Goal: Information Seeking & Learning: Learn about a topic

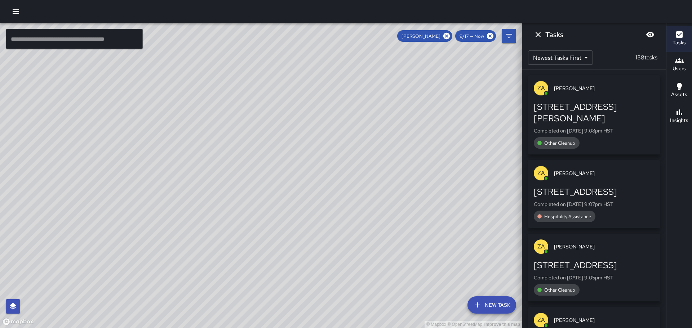
drag, startPoint x: 165, startPoint y: 160, endPoint x: 287, endPoint y: 152, distance: 121.8
click at [286, 152] on div "© Mapbox © OpenStreetMap Improve this map" at bounding box center [261, 175] width 522 height 305
drag, startPoint x: 361, startPoint y: 172, endPoint x: 337, endPoint y: 136, distance: 43.0
click at [337, 136] on div "© Mapbox © OpenStreetMap Improve this map" at bounding box center [261, 175] width 522 height 305
click at [536, 33] on icon "Dismiss" at bounding box center [538, 34] width 9 height 9
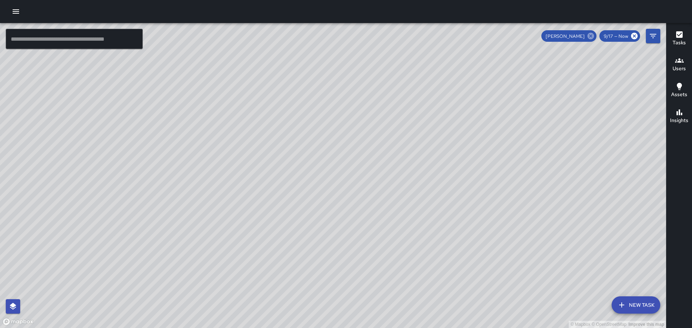
click at [590, 36] on icon at bounding box center [591, 36] width 6 height 6
drag, startPoint x: 465, startPoint y: 148, endPoint x: 400, endPoint y: 126, distance: 69.1
click at [402, 125] on div "© Mapbox © OpenStreetMap Improve this map" at bounding box center [333, 175] width 666 height 305
drag, startPoint x: 371, startPoint y: 217, endPoint x: 372, endPoint y: 134, distance: 82.9
click at [372, 134] on div "© Mapbox © OpenStreetMap Improve this map" at bounding box center [333, 175] width 666 height 305
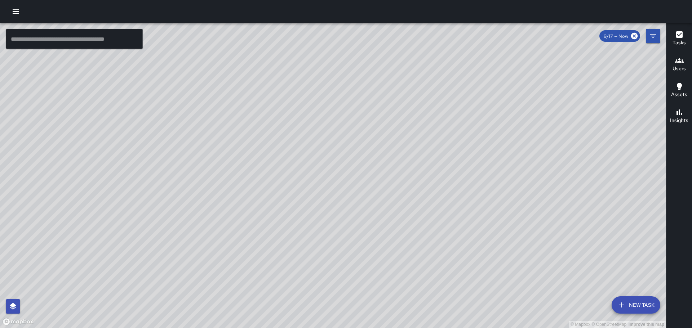
drag, startPoint x: 226, startPoint y: 84, endPoint x: 344, endPoint y: 183, distance: 153.7
click at [344, 204] on div "© Mapbox © OpenStreetMap Improve this map" at bounding box center [333, 175] width 666 height 305
drag, startPoint x: 504, startPoint y: 194, endPoint x: 402, endPoint y: 107, distance: 133.5
click at [410, 112] on div "© Mapbox © OpenStreetMap Improve this map" at bounding box center [333, 175] width 666 height 305
drag, startPoint x: 500, startPoint y: 252, endPoint x: 437, endPoint y: 143, distance: 125.2
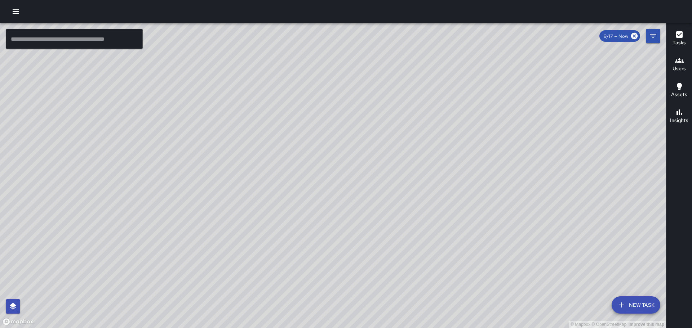
click at [440, 151] on div "© Mapbox © OpenStreetMap Improve this map" at bounding box center [333, 175] width 666 height 305
drag, startPoint x: 495, startPoint y: 202, endPoint x: 463, endPoint y: 159, distance: 53.6
click at [463, 159] on div "© Mapbox © OpenStreetMap Improve this map" at bounding box center [333, 175] width 666 height 305
drag, startPoint x: 510, startPoint y: 187, endPoint x: 434, endPoint y: 128, distance: 96.3
click at [435, 128] on div "© Mapbox © OpenStreetMap Improve this map" at bounding box center [333, 175] width 666 height 305
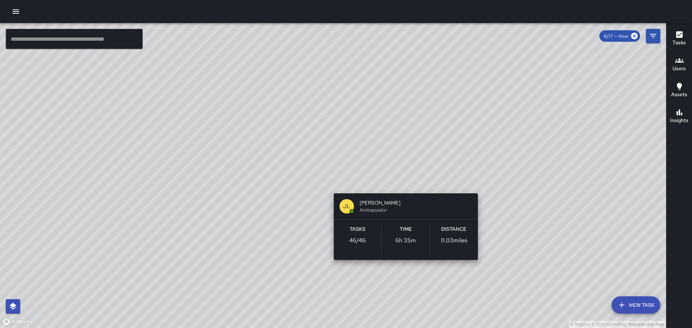
click at [403, 182] on div "© Mapbox © OpenStreetMap Improve this map [PERSON_NAME] [PERSON_NAME] Ambassado…" at bounding box center [333, 175] width 666 height 305
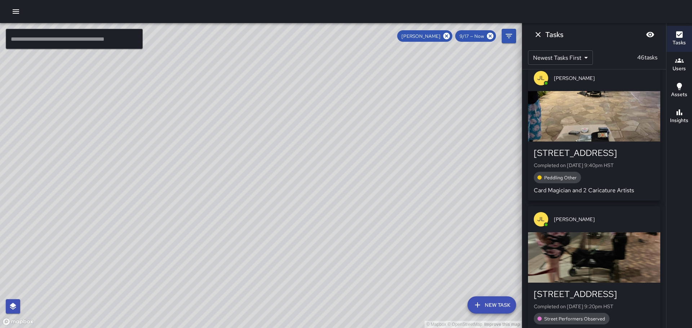
scroll to position [144, 0]
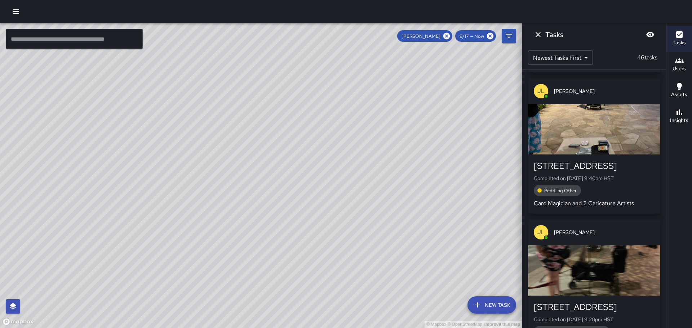
click at [606, 125] on div "button" at bounding box center [594, 129] width 132 height 50
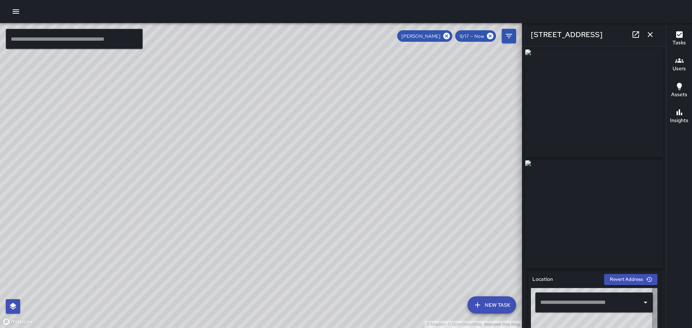
type input "**********"
click at [647, 35] on icon "button" at bounding box center [650, 34] width 9 height 9
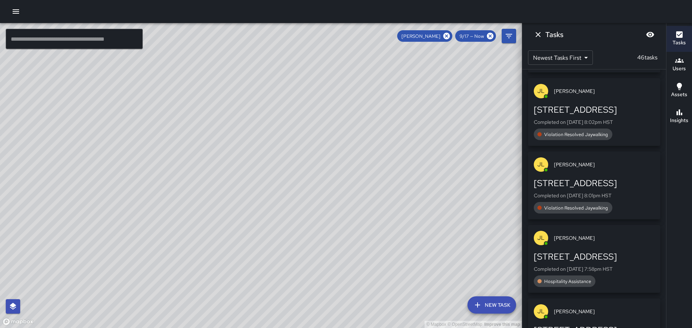
scroll to position [1045, 0]
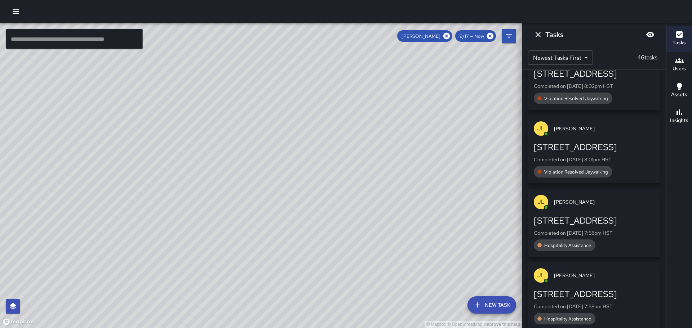
drag, startPoint x: 331, startPoint y: 155, endPoint x: 286, endPoint y: 102, distance: 69.8
click at [286, 103] on div "© Mapbox © OpenStreetMap Improve this map" at bounding box center [261, 175] width 522 height 305
drag, startPoint x: 313, startPoint y: 155, endPoint x: 302, endPoint y: 135, distance: 22.9
click at [302, 135] on div "© Mapbox © OpenStreetMap Improve this map" at bounding box center [261, 175] width 522 height 305
drag, startPoint x: 211, startPoint y: 163, endPoint x: 220, endPoint y: 140, distance: 25.2
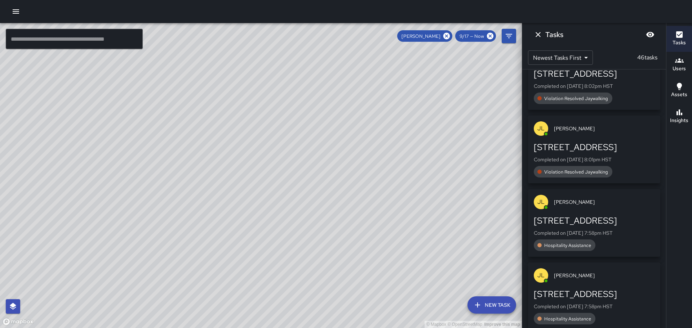
click at [220, 140] on div "© Mapbox © OpenStreetMap Improve this map" at bounding box center [261, 175] width 522 height 305
drag, startPoint x: 364, startPoint y: 132, endPoint x: 278, endPoint y: 99, distance: 92.5
click at [281, 98] on div "© Mapbox © OpenStreetMap Improve this map" at bounding box center [261, 175] width 522 height 305
drag, startPoint x: 269, startPoint y: 101, endPoint x: 247, endPoint y: 150, distance: 54.0
click at [247, 150] on div "© Mapbox © OpenStreetMap Improve this map" at bounding box center [261, 175] width 522 height 305
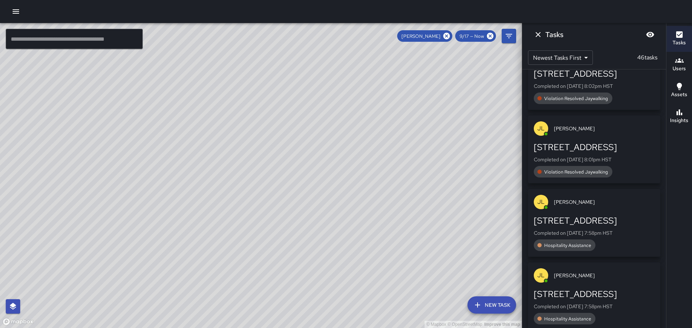
drag, startPoint x: 302, startPoint y: 106, endPoint x: 28, endPoint y: 159, distance: 279.3
click at [0, 169] on div "© Mapbox © OpenStreetMap Improve this map" at bounding box center [261, 175] width 522 height 305
drag, startPoint x: 155, startPoint y: 145, endPoint x: 372, endPoint y: 96, distance: 222.4
click at [368, 98] on div "© Mapbox © OpenStreetMap Improve this map" at bounding box center [261, 175] width 522 height 305
drag, startPoint x: 176, startPoint y: 183, endPoint x: 285, endPoint y: 123, distance: 124.4
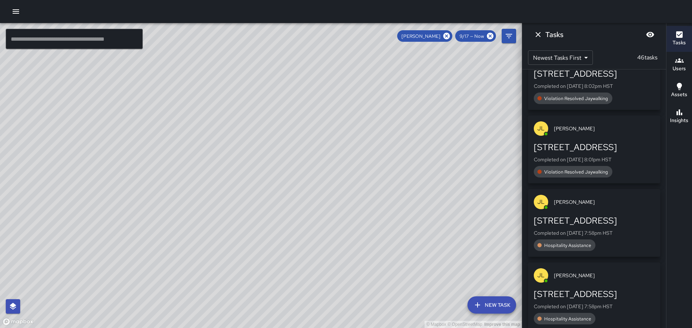
click at [282, 127] on div "© Mapbox © OpenStreetMap Improve this map" at bounding box center [261, 175] width 522 height 305
drag, startPoint x: 301, startPoint y: 252, endPoint x: 376, endPoint y: 183, distance: 101.5
click at [374, 185] on div "© Mapbox © OpenStreetMap Improve this map" at bounding box center [261, 175] width 522 height 305
drag, startPoint x: 326, startPoint y: 182, endPoint x: 314, endPoint y: 158, distance: 26.6
click at [314, 159] on div "© Mapbox © OpenStreetMap Improve this map" at bounding box center [261, 175] width 522 height 305
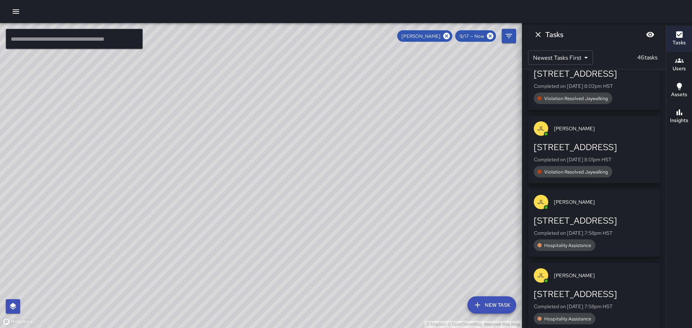
drag, startPoint x: 408, startPoint y: 208, endPoint x: 329, endPoint y: 129, distance: 112.2
click at [331, 130] on div "© Mapbox © OpenStreetMap Improve this map" at bounding box center [261, 175] width 522 height 305
drag, startPoint x: 404, startPoint y: 176, endPoint x: 358, endPoint y: 127, distance: 67.8
click at [358, 127] on div "© Mapbox © OpenStreetMap Improve this map" at bounding box center [261, 175] width 522 height 305
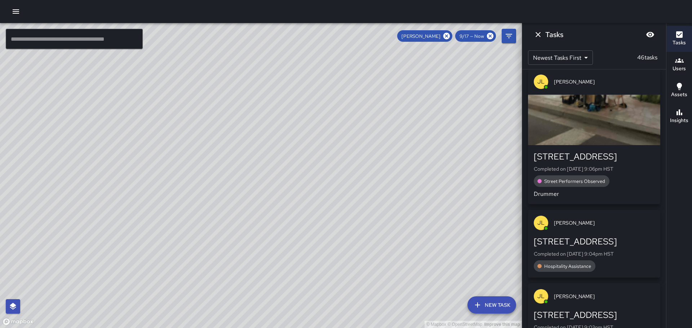
scroll to position [577, 0]
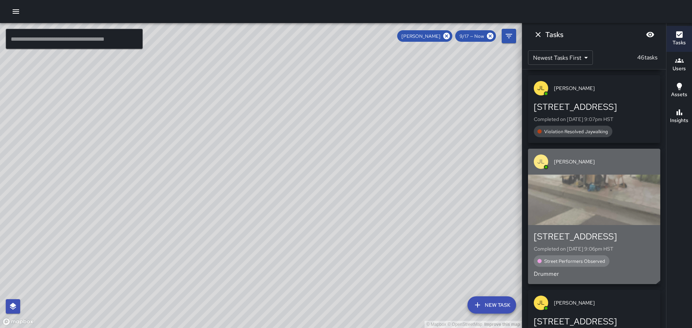
click at [587, 196] on div "button" at bounding box center [594, 200] width 132 height 50
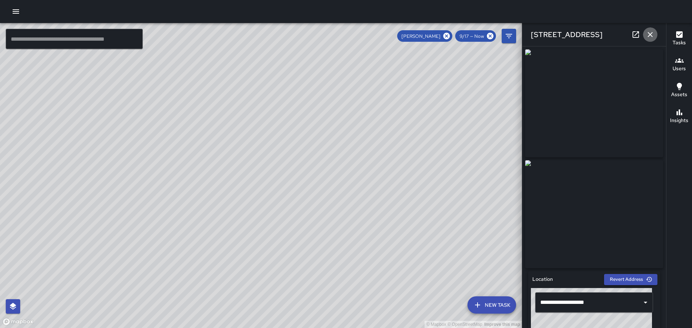
click at [648, 34] on icon "button" at bounding box center [650, 34] width 9 height 9
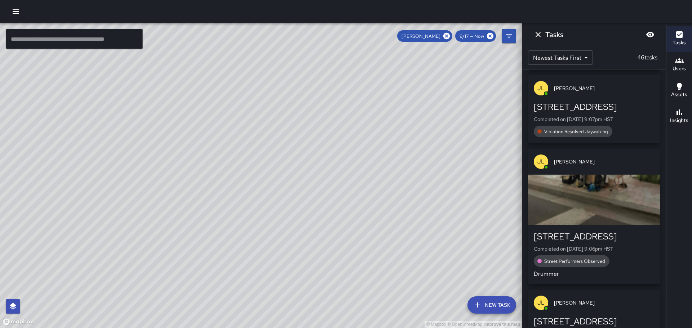
drag, startPoint x: 385, startPoint y: 186, endPoint x: 335, endPoint y: 148, distance: 62.3
click at [335, 148] on div "© Mapbox © OpenStreetMap Improve this map" at bounding box center [261, 175] width 522 height 305
drag, startPoint x: 431, startPoint y: 186, endPoint x: 376, endPoint y: 150, distance: 65.4
click at [376, 150] on div "© Mapbox © OpenStreetMap Improve this map" at bounding box center [261, 175] width 522 height 305
drag, startPoint x: 438, startPoint y: 192, endPoint x: 372, endPoint y: 188, distance: 66.1
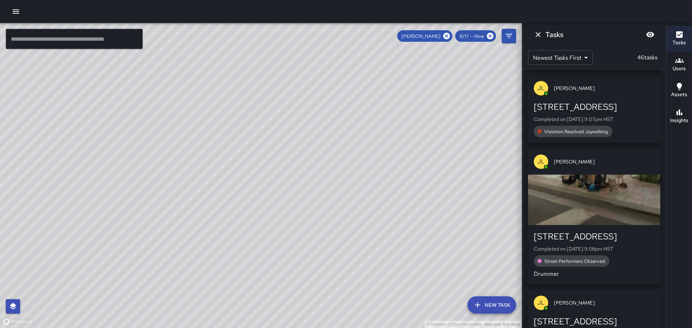
click at [372, 188] on div "© Mapbox © OpenStreetMap Improve this map" at bounding box center [261, 175] width 522 height 305
drag, startPoint x: 380, startPoint y: 222, endPoint x: 336, endPoint y: 141, distance: 92.9
click at [340, 147] on div "© Mapbox © OpenStreetMap Improve this map" at bounding box center [261, 175] width 522 height 305
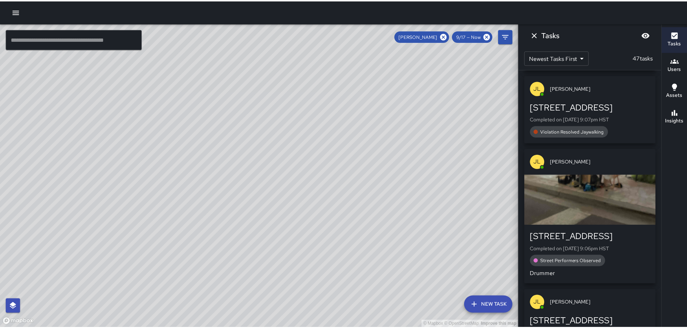
scroll to position [650, 0]
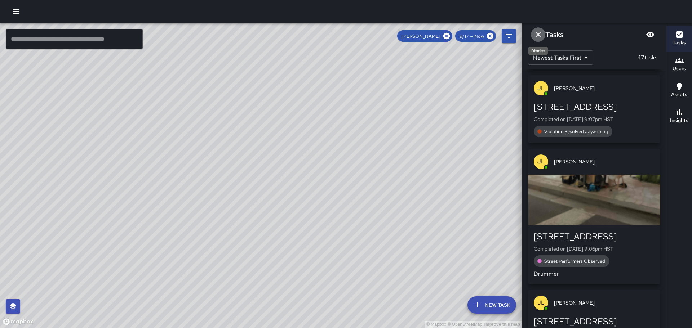
click at [537, 35] on icon "Dismiss" at bounding box center [538, 34] width 9 height 9
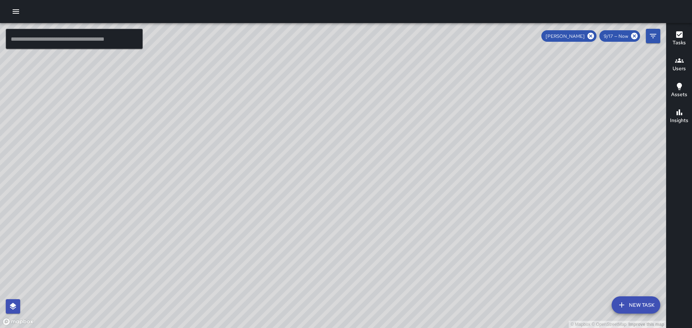
drag, startPoint x: 401, startPoint y: 126, endPoint x: 386, endPoint y: 195, distance: 70.6
click at [386, 195] on div "© Mapbox © OpenStreetMap Improve this map" at bounding box center [333, 175] width 666 height 305
drag, startPoint x: 457, startPoint y: 112, endPoint x: 453, endPoint y: 146, distance: 34.1
click at [449, 158] on div "© Mapbox © OpenStreetMap Improve this map" at bounding box center [333, 175] width 666 height 305
drag, startPoint x: 453, startPoint y: 135, endPoint x: 446, endPoint y: 163, distance: 28.9
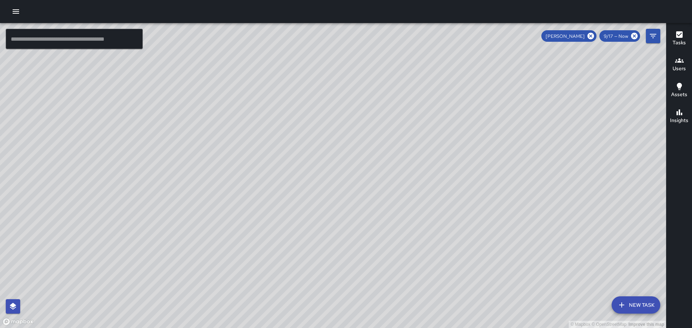
click at [446, 163] on div "© Mapbox © OpenStreetMap Improve this map" at bounding box center [333, 175] width 666 height 305
drag, startPoint x: 459, startPoint y: 198, endPoint x: 413, endPoint y: 149, distance: 67.6
click at [413, 150] on div "© Mapbox © OpenStreetMap Improve this map" at bounding box center [333, 175] width 666 height 305
drag, startPoint x: 236, startPoint y: 105, endPoint x: 221, endPoint y: 158, distance: 55.7
click at [216, 164] on div "© Mapbox © OpenStreetMap Improve this map" at bounding box center [333, 175] width 666 height 305
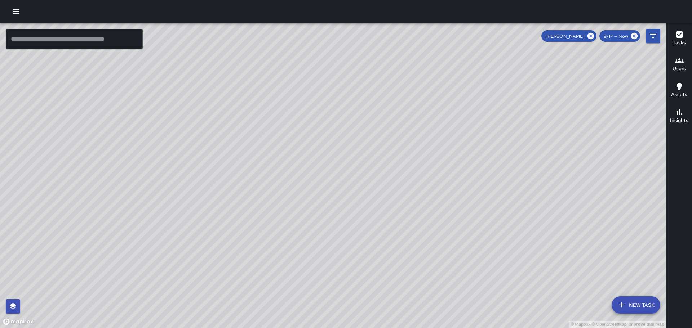
drag, startPoint x: 176, startPoint y: 157, endPoint x: 247, endPoint y: 168, distance: 72.1
click at [259, 208] on div "© Mapbox © OpenStreetMap Improve this map" at bounding box center [333, 175] width 666 height 305
drag, startPoint x: 176, startPoint y: 64, endPoint x: 188, endPoint y: 106, distance: 43.7
click at [189, 108] on div "© Mapbox © OpenStreetMap Improve this map" at bounding box center [333, 175] width 666 height 305
drag, startPoint x: 99, startPoint y: 116, endPoint x: 172, endPoint y: 178, distance: 96.1
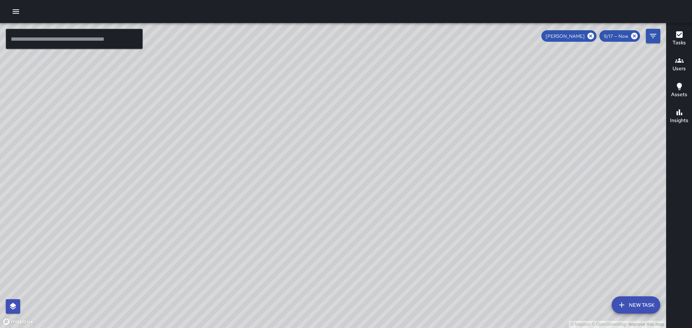
click at [172, 178] on div "© Mapbox © OpenStreetMap Improve this map" at bounding box center [333, 175] width 666 height 305
drag, startPoint x: 126, startPoint y: 123, endPoint x: 140, endPoint y: 142, distance: 24.0
click at [145, 151] on div "© Mapbox © OpenStreetMap Improve this map" at bounding box center [333, 175] width 666 height 305
drag, startPoint x: 120, startPoint y: 98, endPoint x: 150, endPoint y: 139, distance: 50.8
click at [150, 139] on div "© Mapbox © OpenStreetMap Improve this map" at bounding box center [333, 175] width 666 height 305
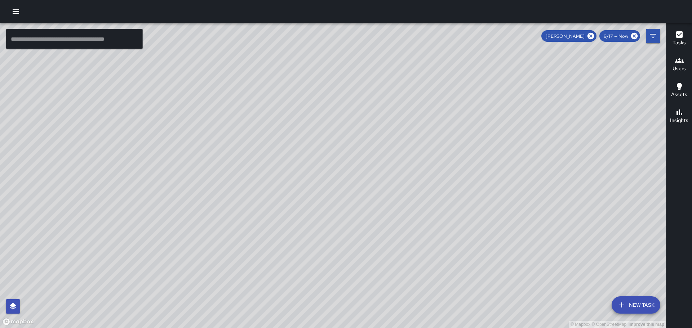
drag, startPoint x: 111, startPoint y: 116, endPoint x: 167, endPoint y: 129, distance: 57.2
click at [180, 146] on div "© Mapbox © OpenStreetMap Improve this map" at bounding box center [333, 175] width 666 height 305
drag, startPoint x: 140, startPoint y: 116, endPoint x: 163, endPoint y: 162, distance: 51.3
click at [170, 168] on div "© Mapbox © OpenStreetMap Improve this map" at bounding box center [333, 175] width 666 height 305
drag, startPoint x: 123, startPoint y: 152, endPoint x: 131, endPoint y: 133, distance: 21.0
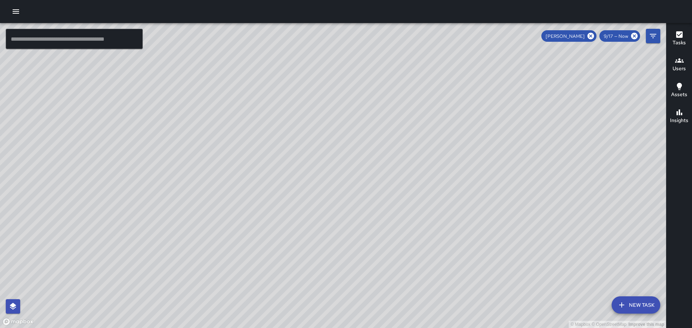
click at [137, 164] on div "© Mapbox © OpenStreetMap Improve this map" at bounding box center [333, 175] width 666 height 305
drag, startPoint x: 83, startPoint y: 114, endPoint x: 133, endPoint y: 173, distance: 77.0
click at [133, 173] on div "© Mapbox © OpenStreetMap Improve this map" at bounding box center [333, 175] width 666 height 305
drag, startPoint x: 84, startPoint y: 152, endPoint x: 156, endPoint y: 203, distance: 87.6
click at [176, 233] on div "© Mapbox © OpenStreetMap Improve this map" at bounding box center [333, 175] width 666 height 305
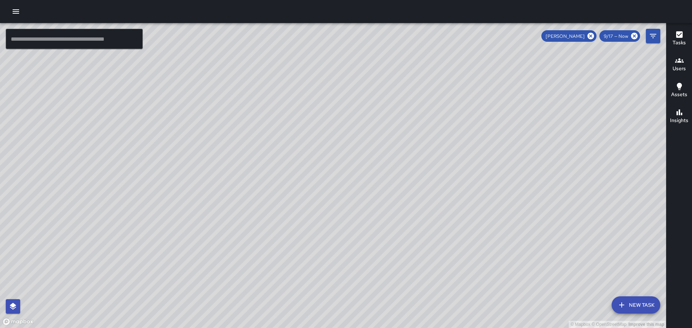
drag, startPoint x: 151, startPoint y: 181, endPoint x: 150, endPoint y: 131, distance: 49.8
click at [149, 131] on div "© Mapbox © OpenStreetMap Improve this map" at bounding box center [333, 175] width 666 height 305
drag, startPoint x: 158, startPoint y: 168, endPoint x: 147, endPoint y: 143, distance: 26.8
click at [145, 139] on div "© Mapbox © OpenStreetMap Improve this map" at bounding box center [333, 175] width 666 height 305
drag, startPoint x: 115, startPoint y: 107, endPoint x: 184, endPoint y: 208, distance: 122.2
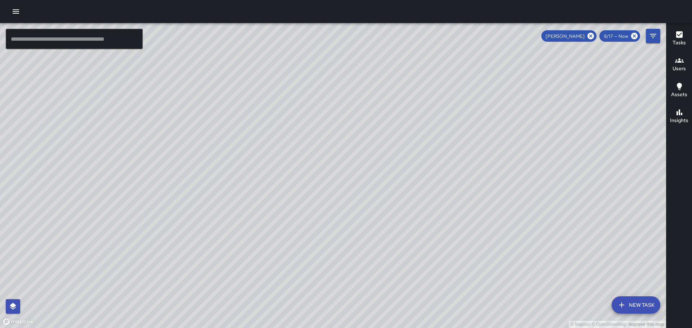
click at [184, 208] on div "© Mapbox © OpenStreetMap Improve this map" at bounding box center [333, 175] width 666 height 305
drag, startPoint x: 198, startPoint y: 215, endPoint x: 175, endPoint y: 168, distance: 52.1
click at [175, 168] on div "© Mapbox © OpenStreetMap Improve this map" at bounding box center [333, 175] width 666 height 305
drag, startPoint x: 212, startPoint y: 189, endPoint x: 200, endPoint y: 169, distance: 23.6
click at [200, 169] on div "© Mapbox © OpenStreetMap Improve this map" at bounding box center [333, 175] width 666 height 305
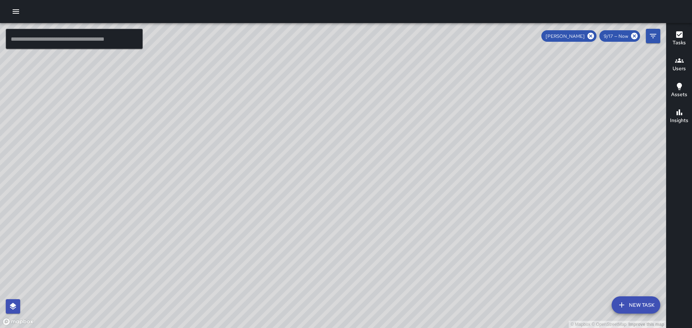
drag, startPoint x: 226, startPoint y: 210, endPoint x: 218, endPoint y: 178, distance: 33.0
click at [218, 178] on div "© Mapbox © OpenStreetMap Improve this map" at bounding box center [333, 175] width 666 height 305
drag, startPoint x: 235, startPoint y: 224, endPoint x: 185, endPoint y: 152, distance: 88.5
click at [185, 152] on div "© Mapbox © OpenStreetMap Improve this map" at bounding box center [333, 175] width 666 height 305
drag, startPoint x: 235, startPoint y: 189, endPoint x: 192, endPoint y: 138, distance: 67.1
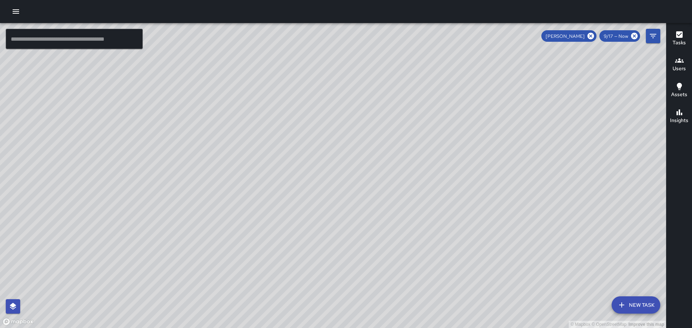
click at [193, 139] on div "© Mapbox © OpenStreetMap Improve this map" at bounding box center [333, 175] width 666 height 305
click at [152, 115] on div "© Mapbox © OpenStreetMap Improve this map" at bounding box center [333, 175] width 666 height 305
drag, startPoint x: 366, startPoint y: 147, endPoint x: 327, endPoint y: 237, distance: 97.5
click at [327, 237] on div "© Mapbox © OpenStreetMap Improve this map" at bounding box center [333, 175] width 666 height 305
drag, startPoint x: 260, startPoint y: 183, endPoint x: 270, endPoint y: 217, distance: 34.8
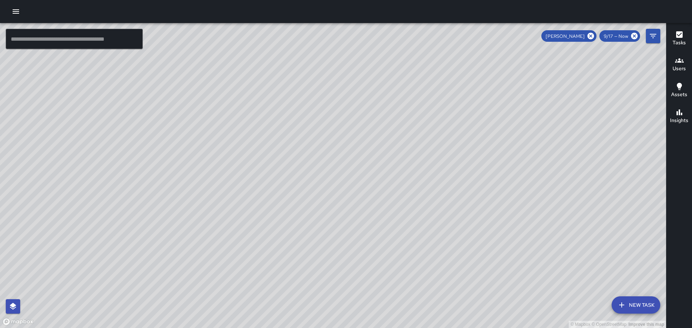
click at [268, 218] on div "© Mapbox © OpenStreetMap Improve this map" at bounding box center [333, 175] width 666 height 305
drag, startPoint x: 313, startPoint y: 228, endPoint x: 314, endPoint y: 178, distance: 49.8
click at [312, 177] on div "© Mapbox © OpenStreetMap Improve this map" at bounding box center [333, 175] width 666 height 305
drag, startPoint x: 300, startPoint y: 184, endPoint x: 358, endPoint y: 182, distance: 57.7
click at [358, 182] on div "© Mapbox © OpenStreetMap Improve this map" at bounding box center [333, 175] width 666 height 305
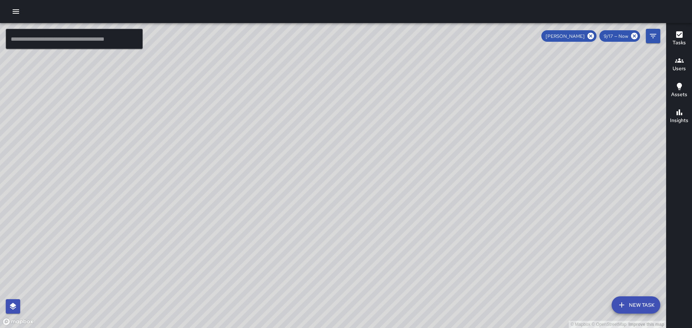
drag, startPoint x: 347, startPoint y: 150, endPoint x: 403, endPoint y: 187, distance: 66.8
click at [403, 187] on div "© Mapbox © OpenStreetMap Improve this map" at bounding box center [333, 175] width 666 height 305
drag, startPoint x: 396, startPoint y: 188, endPoint x: 404, endPoint y: 163, distance: 26.6
click at [404, 163] on div "© Mapbox © OpenStreetMap Improve this map" at bounding box center [333, 175] width 666 height 305
click at [15, 11] on icon "button" at bounding box center [16, 11] width 9 height 9
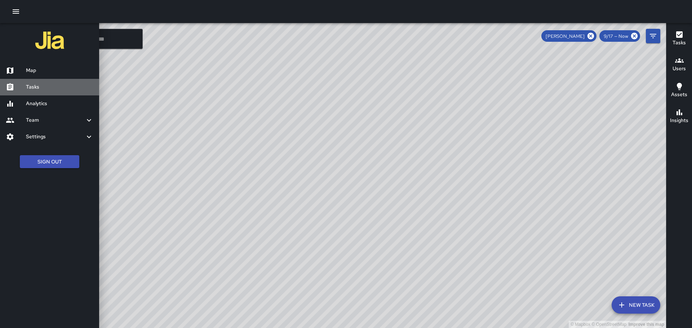
click at [34, 89] on h6 "Tasks" at bounding box center [59, 87] width 67 height 8
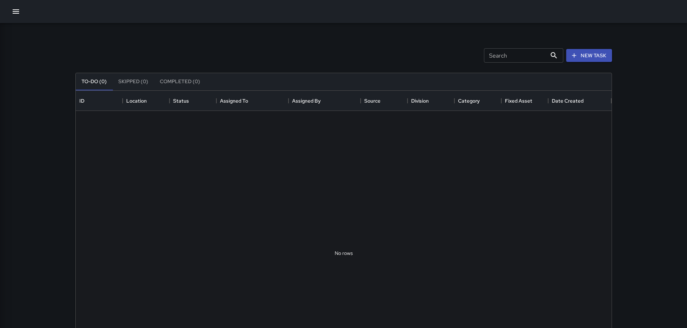
scroll to position [300, 530]
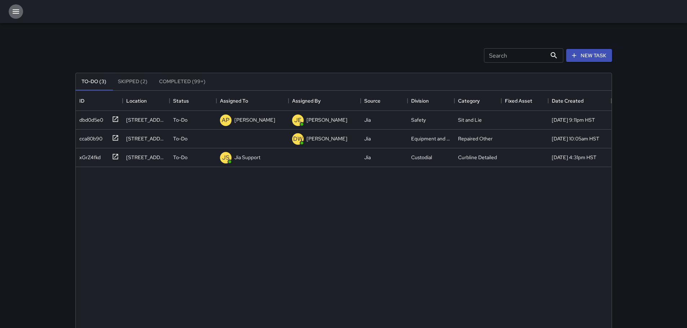
click at [16, 12] on icon "button" at bounding box center [16, 11] width 9 height 9
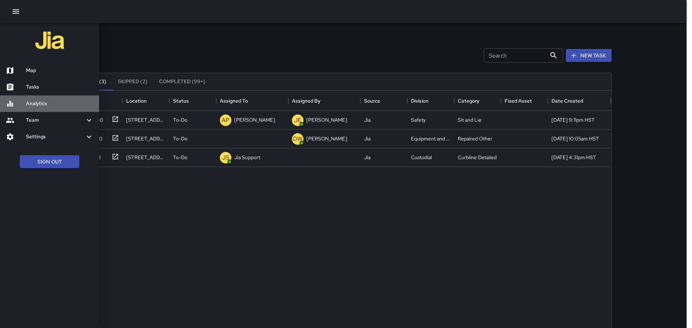
click at [42, 103] on h6 "Analytics" at bounding box center [59, 104] width 67 height 8
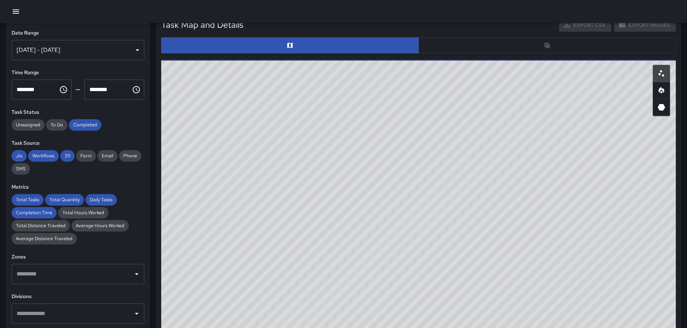
scroll to position [397, 0]
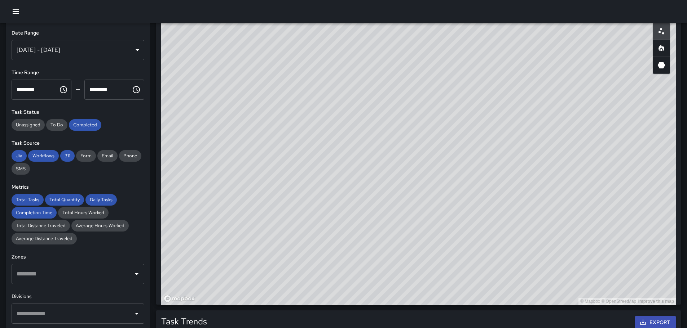
drag, startPoint x: 686, startPoint y: 154, endPoint x: 683, endPoint y: 127, distance: 27.3
click at [683, 127] on div "Total Tasks 4,702 -12.65 % 5,383 Total Quantity 4,742 -12.38 % 5,412 Daily Task…" at bounding box center [418, 125] width 537 height 996
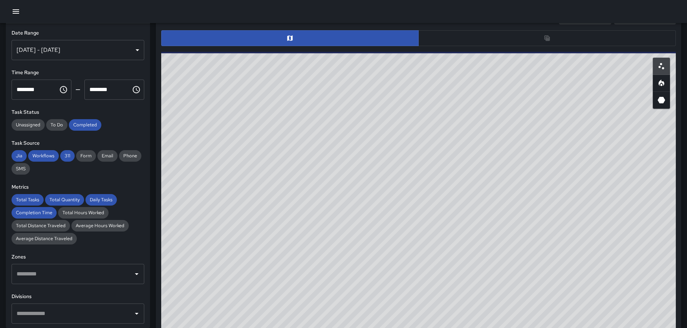
scroll to position [357, 0]
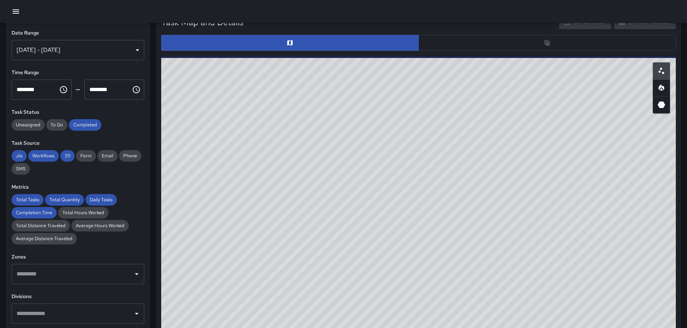
click at [534, 45] on div at bounding box center [418, 43] width 514 height 16
click at [542, 43] on div at bounding box center [418, 43] width 514 height 16
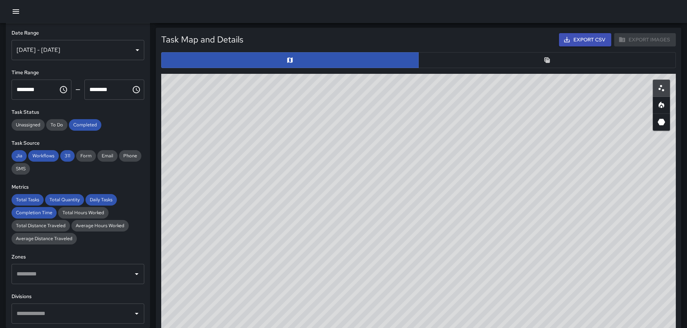
scroll to position [363, 0]
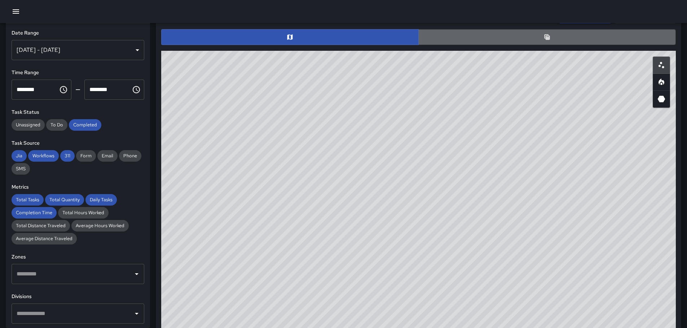
click at [552, 39] on button "button" at bounding box center [546, 37] width 257 height 16
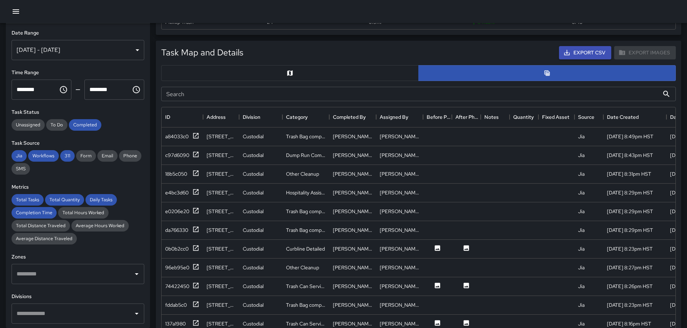
scroll to position [36, 0]
drag, startPoint x: 382, startPoint y: 53, endPoint x: 382, endPoint y: 41, distance: 11.9
click at [382, 41] on div "Task Map and Details Export CSV Export Images Search Search ID Address Division…" at bounding box center [418, 218] width 525 height 354
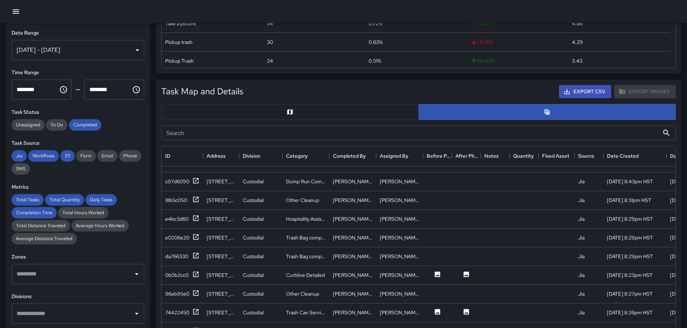
scroll to position [0, 0]
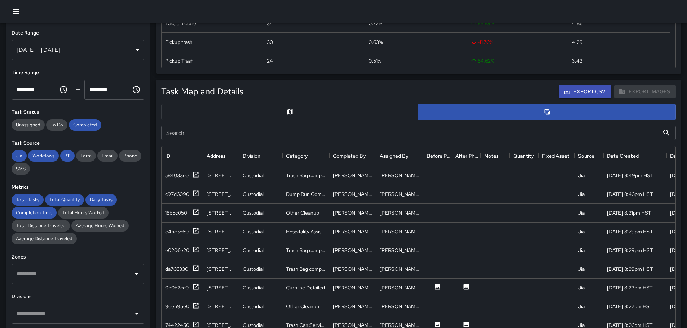
click at [131, 49] on div "[DATE] - [DATE]" at bounding box center [78, 50] width 133 height 20
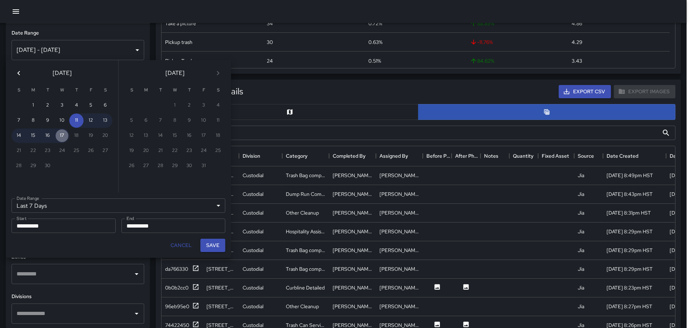
click at [60, 136] on button "17" at bounding box center [62, 136] width 14 height 14
type input "******"
type input "**********"
click at [65, 140] on button "17" at bounding box center [62, 136] width 14 height 14
click at [66, 140] on button "17" at bounding box center [62, 136] width 14 height 14
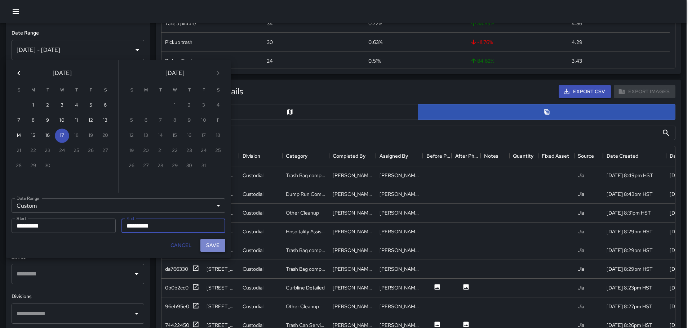
click at [215, 245] on button "Save" at bounding box center [212, 245] width 25 height 13
type input "**********"
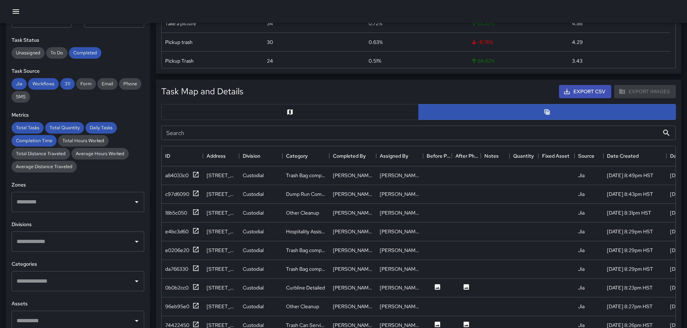
scroll to position [108, 0]
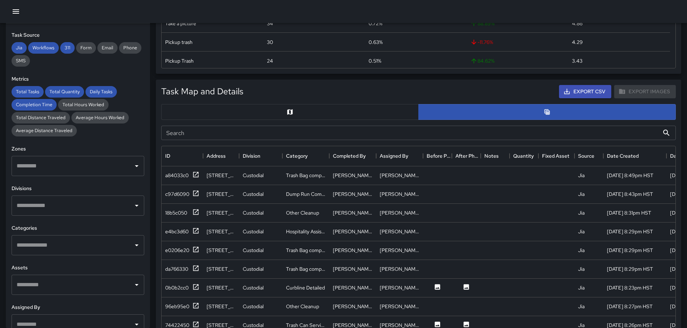
click at [132, 206] on icon "Open" at bounding box center [136, 206] width 9 height 9
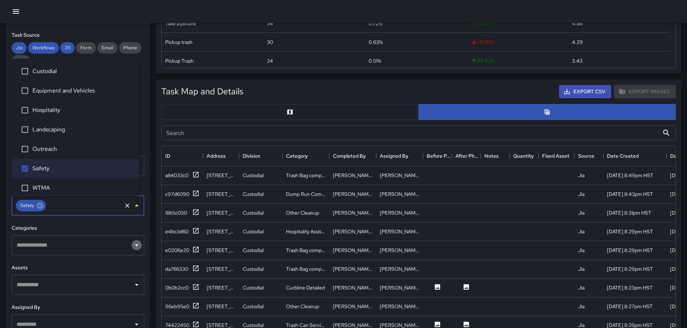
click at [133, 249] on button "Open" at bounding box center [137, 245] width 10 height 10
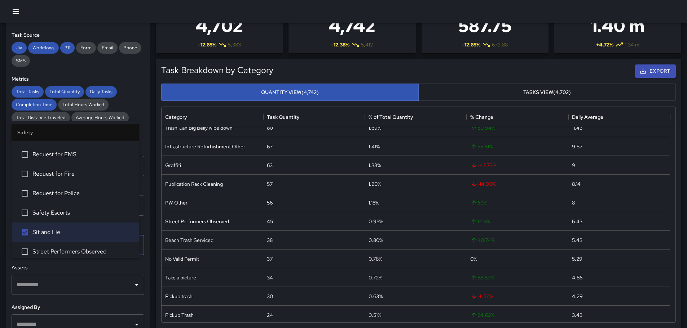
scroll to position [0, 0]
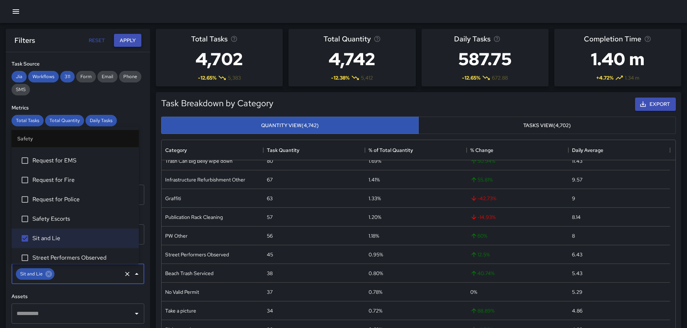
click at [128, 40] on button "Apply" at bounding box center [127, 40] width 27 height 13
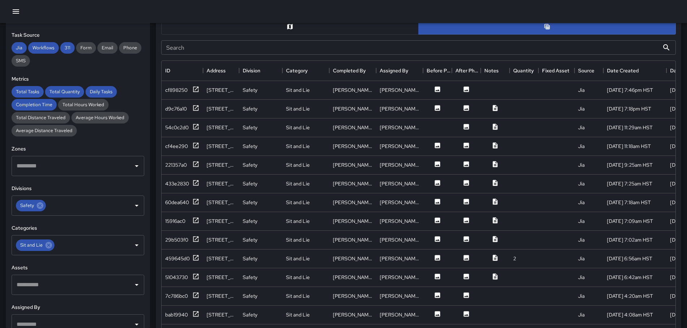
scroll to position [378, 0]
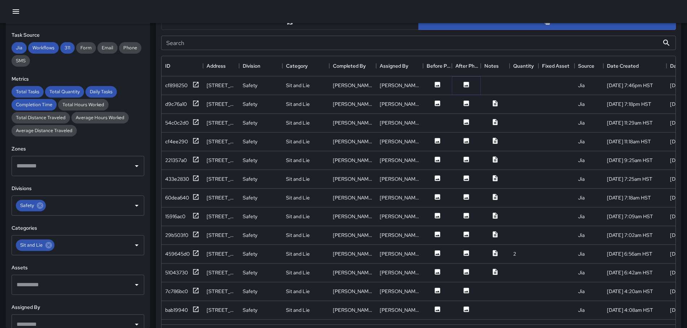
click at [466, 83] on icon at bounding box center [466, 84] width 5 height 5
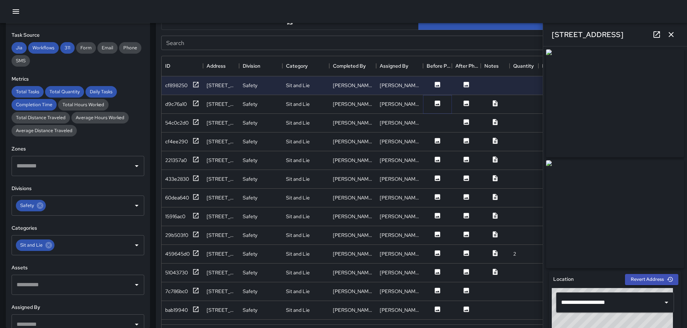
click at [438, 102] on icon at bounding box center [437, 103] width 5 height 5
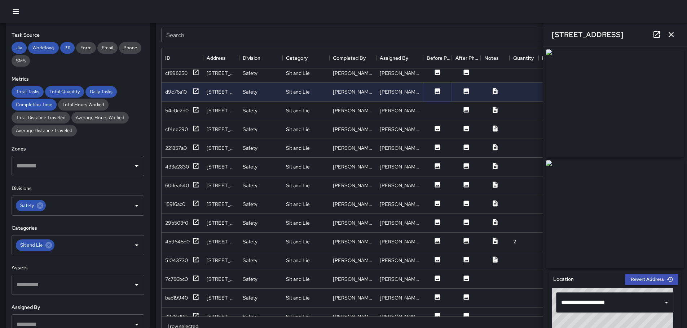
scroll to position [0, 0]
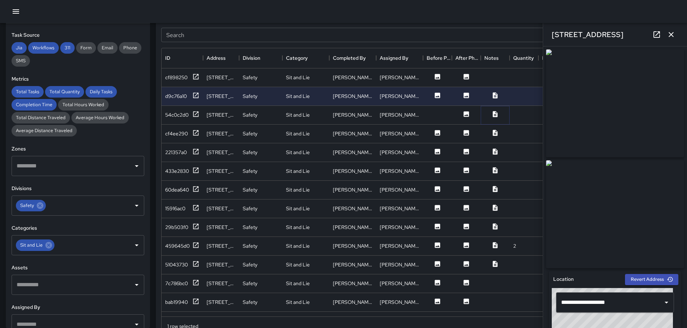
click at [494, 114] on icon at bounding box center [494, 114] width 5 height 6
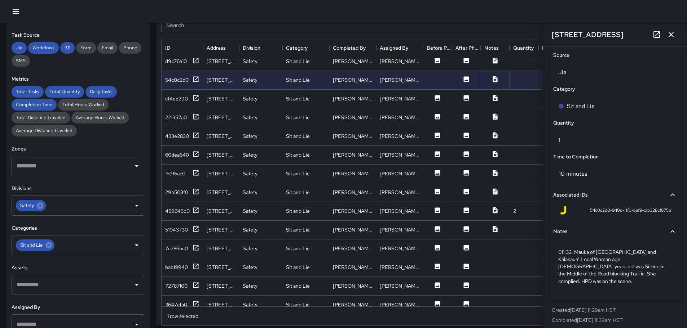
scroll to position [57, 0]
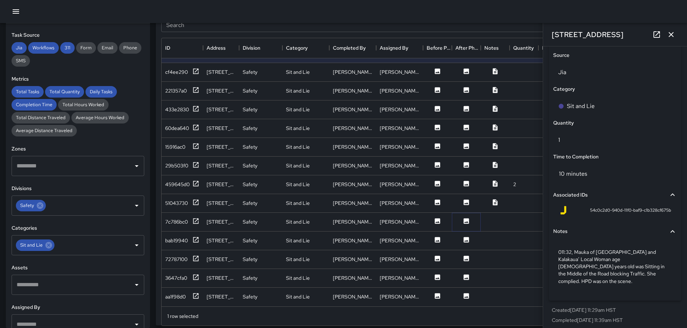
click at [467, 218] on icon at bounding box center [466, 220] width 5 height 5
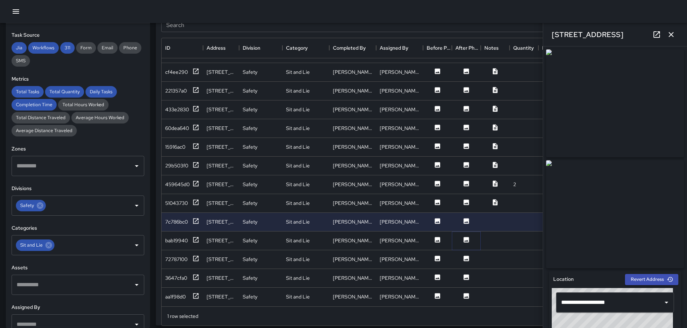
click at [466, 237] on icon at bounding box center [466, 239] width 5 height 5
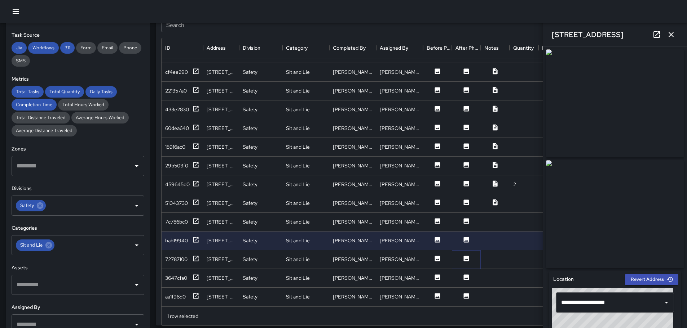
click at [468, 256] on icon at bounding box center [466, 258] width 5 height 5
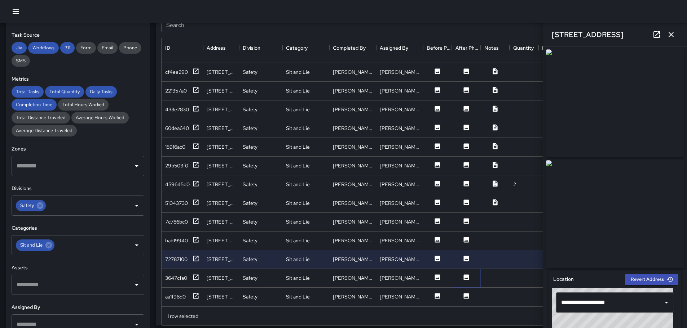
click at [466, 275] on icon at bounding box center [466, 277] width 5 height 5
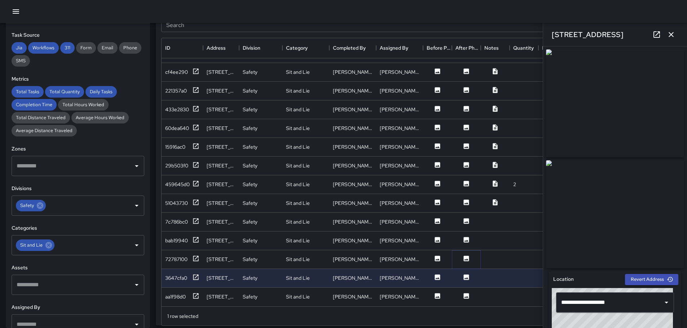
click at [468, 256] on icon at bounding box center [466, 258] width 5 height 5
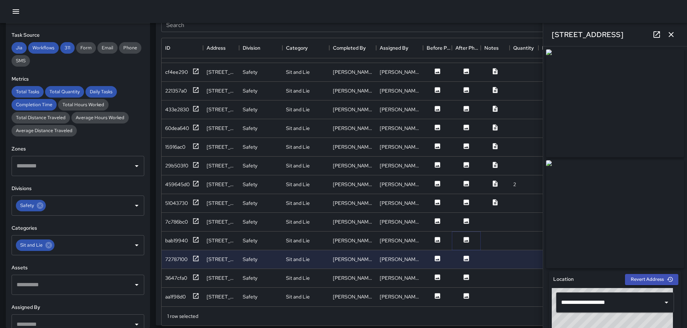
click at [464, 237] on icon at bounding box center [466, 239] width 5 height 5
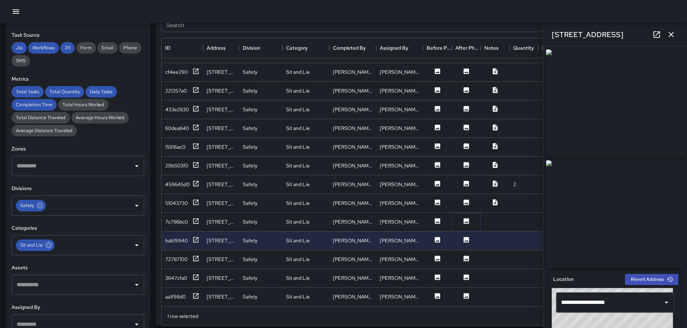
click at [465, 218] on icon at bounding box center [466, 220] width 5 height 5
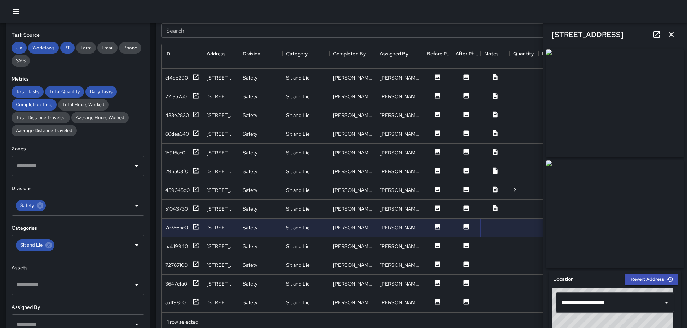
scroll to position [371, 0]
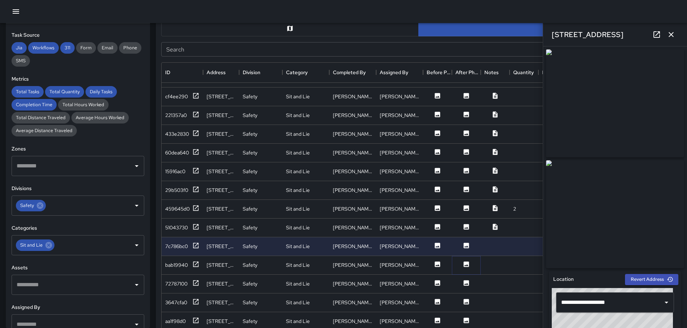
click at [467, 262] on icon at bounding box center [466, 264] width 5 height 5
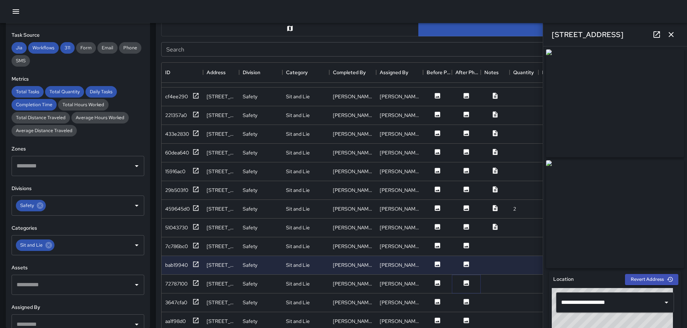
click at [465, 280] on icon at bounding box center [466, 282] width 5 height 5
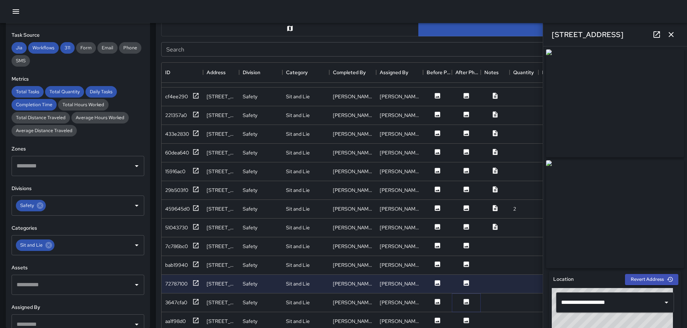
click at [463, 298] on icon at bounding box center [466, 301] width 7 height 7
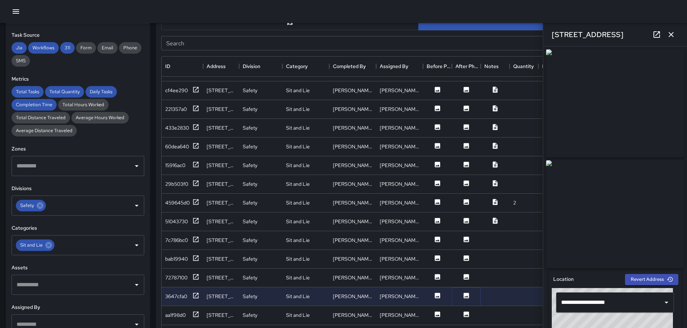
scroll to position [401, 0]
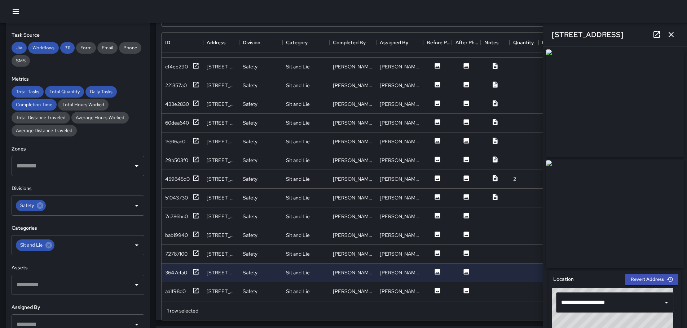
click at [671, 34] on icon "button" at bounding box center [671, 34] width 9 height 9
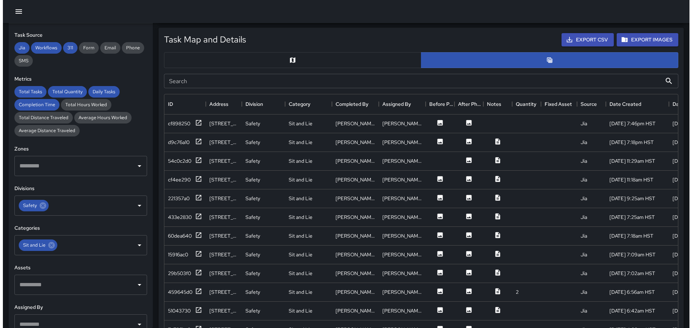
scroll to position [329, 0]
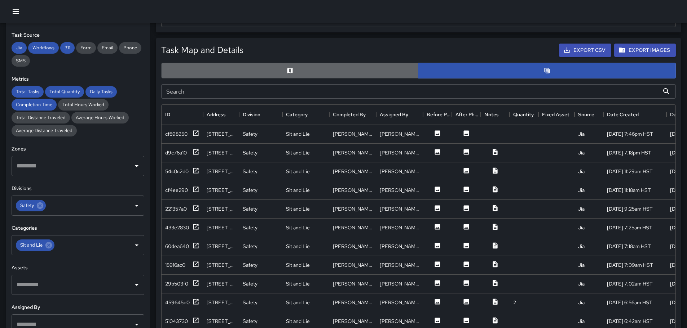
click at [315, 67] on button "button" at bounding box center [289, 71] width 257 height 16
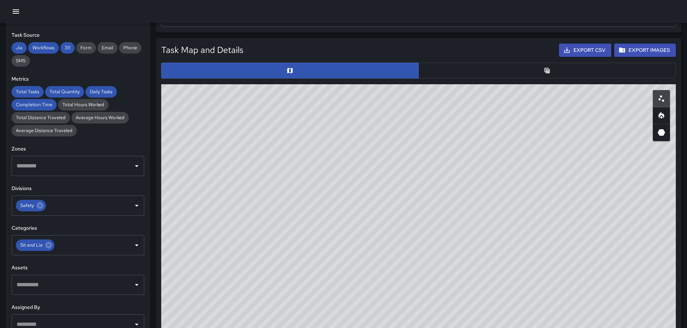
drag, startPoint x: 516, startPoint y: 153, endPoint x: 461, endPoint y: 309, distance: 165.2
click at [460, 323] on div "© Mapbox © OpenStreetMap Improve this map" at bounding box center [418, 228] width 514 height 288
drag, startPoint x: 373, startPoint y: 203, endPoint x: 461, endPoint y: 84, distance: 147.9
click at [461, 84] on div "© Mapbox © OpenStreetMap Improve this map" at bounding box center [418, 228] width 514 height 288
drag, startPoint x: 440, startPoint y: 120, endPoint x: 393, endPoint y: 154, distance: 58.0
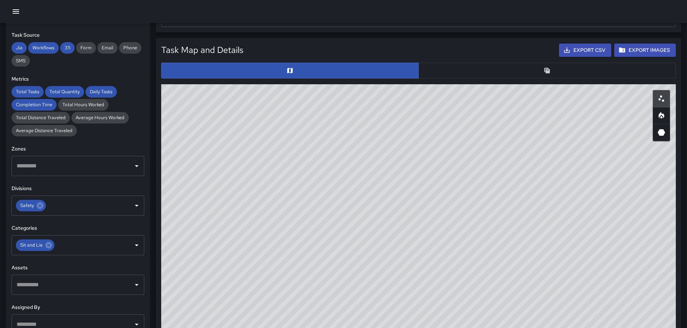
click at [395, 152] on div "© Mapbox © OpenStreetMap Improve this map" at bounding box center [418, 228] width 514 height 288
click at [20, 13] on button "button" at bounding box center [16, 11] width 14 height 14
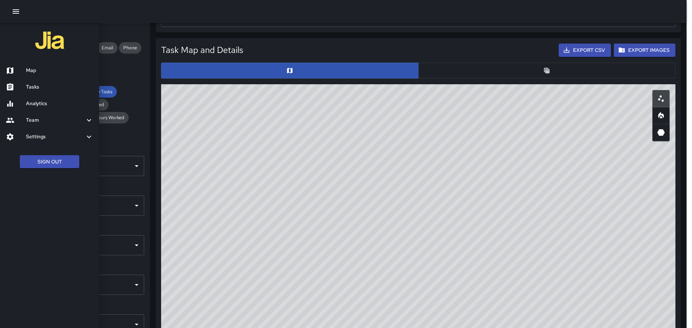
click at [34, 71] on h6 "Map" at bounding box center [59, 71] width 67 height 8
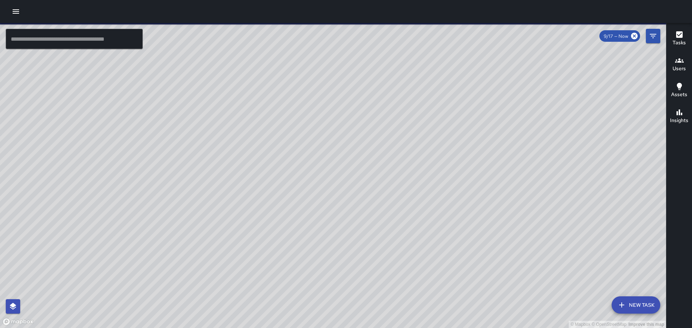
drag, startPoint x: 541, startPoint y: 169, endPoint x: 493, endPoint y: 133, distance: 60.1
click at [495, 133] on div "© Mapbox © OpenStreetMap Improve this map" at bounding box center [333, 175] width 666 height 305
drag, startPoint x: 374, startPoint y: 175, endPoint x: 419, endPoint y: 6, distance: 174.9
click at [417, 7] on div "© Mapbox © OpenStreetMap Improve this map ​ New Task 9/17 — Now Map Layers Task…" at bounding box center [346, 164] width 692 height 328
drag, startPoint x: 349, startPoint y: 208, endPoint x: 431, endPoint y: 136, distance: 108.6
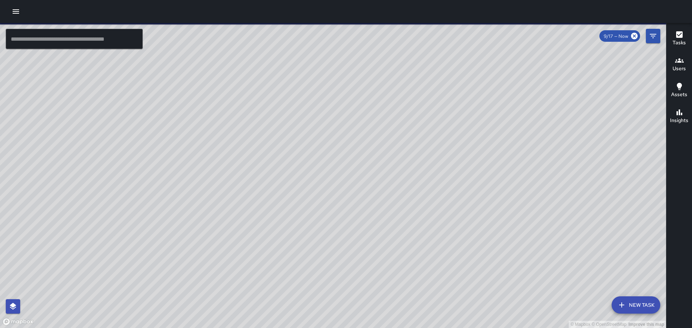
click at [431, 136] on div "© Mapbox © OpenStreetMap Improve this map" at bounding box center [333, 175] width 666 height 305
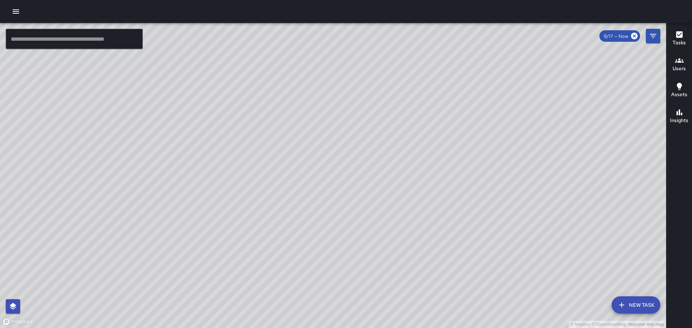
drag, startPoint x: 450, startPoint y: 115, endPoint x: 446, endPoint y: 146, distance: 31.2
click at [446, 146] on div "© Mapbox © OpenStreetMap Improve this map" at bounding box center [333, 175] width 666 height 305
drag, startPoint x: 471, startPoint y: 96, endPoint x: 452, endPoint y: 169, distance: 75.3
click at [452, 169] on div "© Mapbox © OpenStreetMap Improve this map" at bounding box center [333, 175] width 666 height 305
click at [14, 10] on icon "button" at bounding box center [16, 11] width 6 height 4
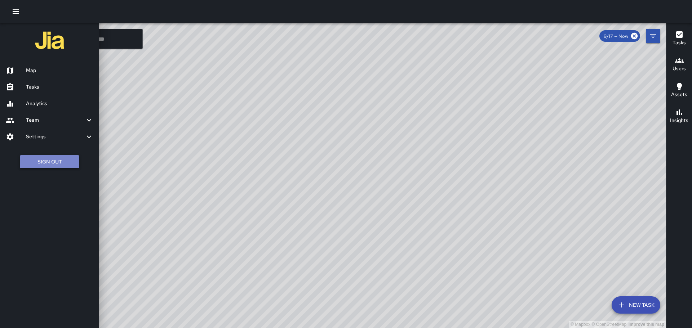
click at [47, 163] on button "Sign Out" at bounding box center [49, 161] width 59 height 13
